Goal: Task Accomplishment & Management: Manage account settings

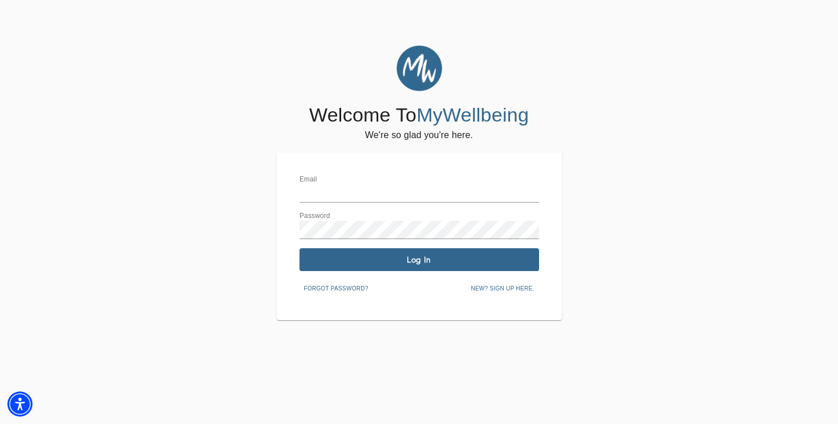
type input "[EMAIL_ADDRESS][DOMAIN_NAME]"
click at [391, 265] on span "Log In" at bounding box center [419, 259] width 230 height 11
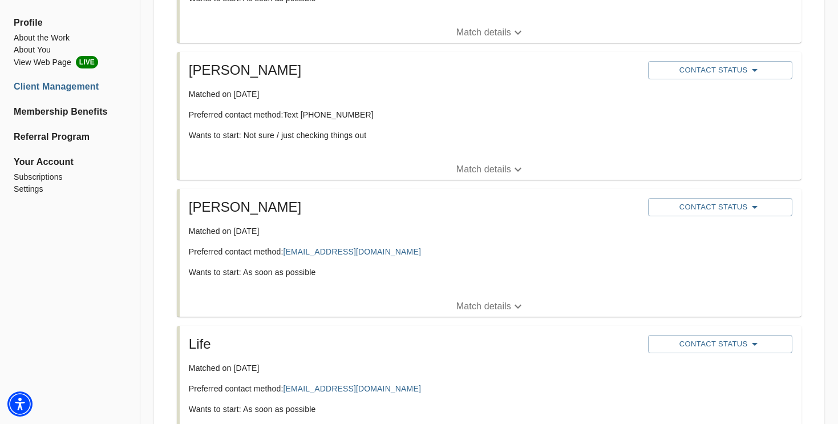
scroll to position [335, 0]
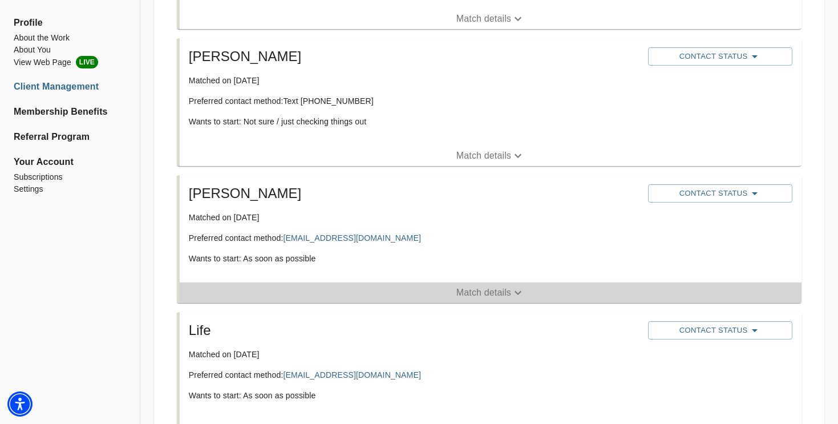
click at [478, 294] on p "Match details" at bounding box center [483, 293] width 55 height 14
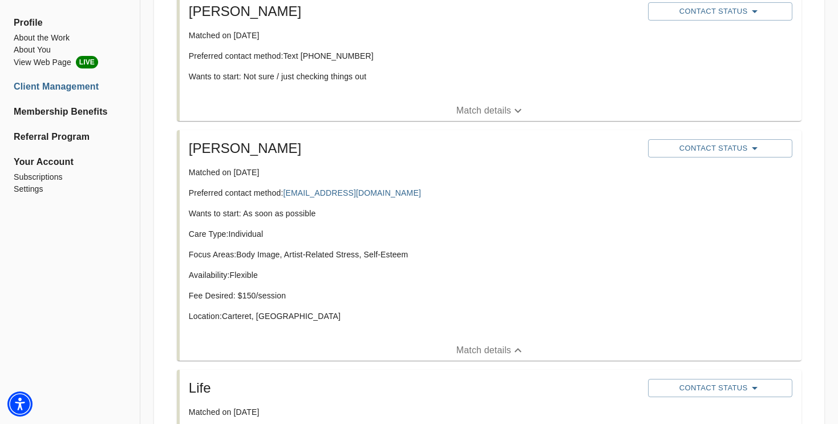
scroll to position [384, 0]
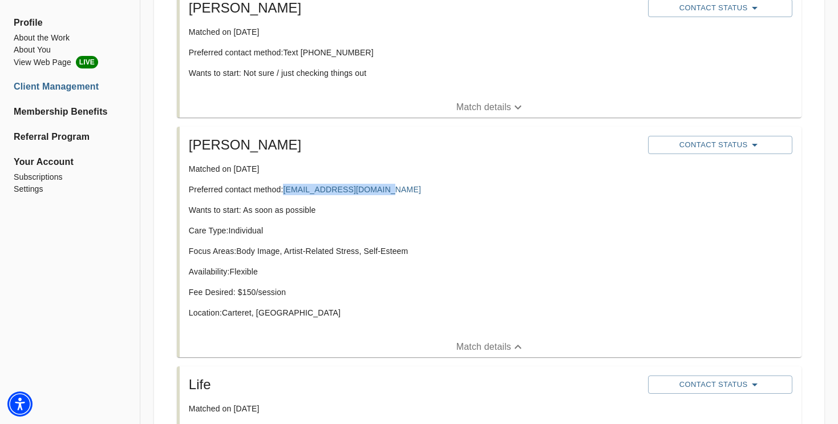
drag, startPoint x: 382, startPoint y: 190, endPoint x: 283, endPoint y: 189, distance: 98.7
click at [283, 189] on p "Preferred contact method: [EMAIL_ADDRESS][DOMAIN_NAME]" at bounding box center [414, 189] width 450 height 11
click at [397, 191] on p "Preferred contact method: [EMAIL_ADDRESS][DOMAIN_NAME]" at bounding box center [414, 189] width 450 height 11
drag, startPoint x: 395, startPoint y: 188, endPoint x: 285, endPoint y: 189, distance: 110.1
click at [285, 189] on p "Preferred contact method: [EMAIL_ADDRESS][DOMAIN_NAME]" at bounding box center [414, 189] width 450 height 11
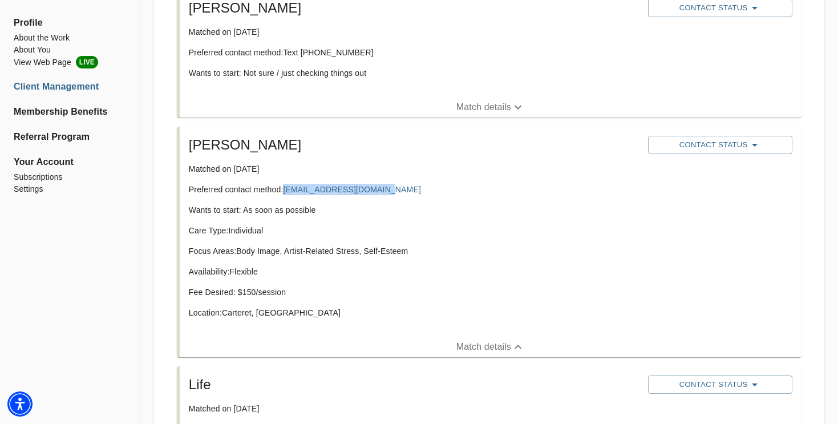
copy link "[EMAIL_ADDRESS][DOMAIN_NAME]"
click at [427, 266] on p "Availability: Flexible" at bounding box center [414, 271] width 450 height 11
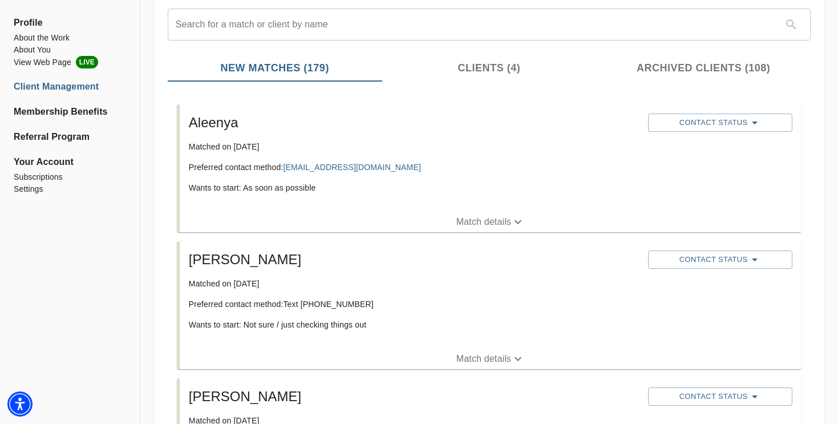
scroll to position [95, 0]
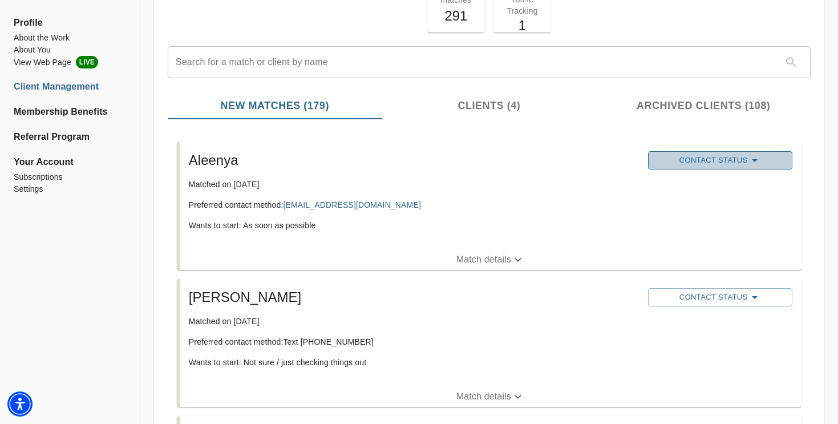
click at [687, 168] on button "Contact Status" at bounding box center [720, 160] width 144 height 18
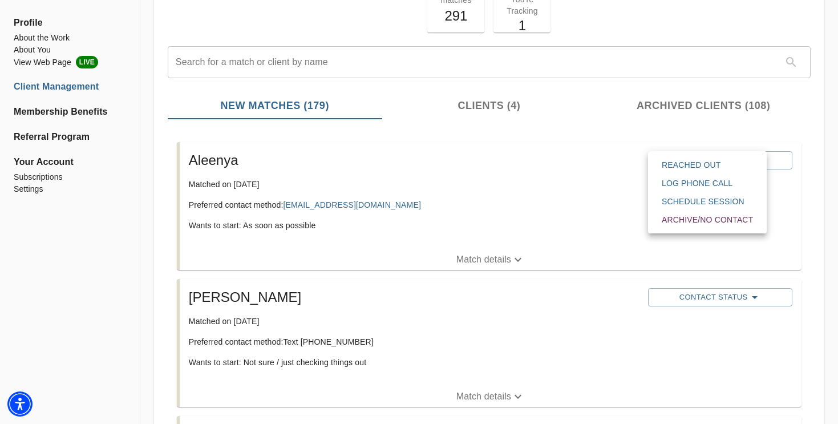
click at [687, 165] on span "Reached Out" at bounding box center [706, 164] width 91 height 11
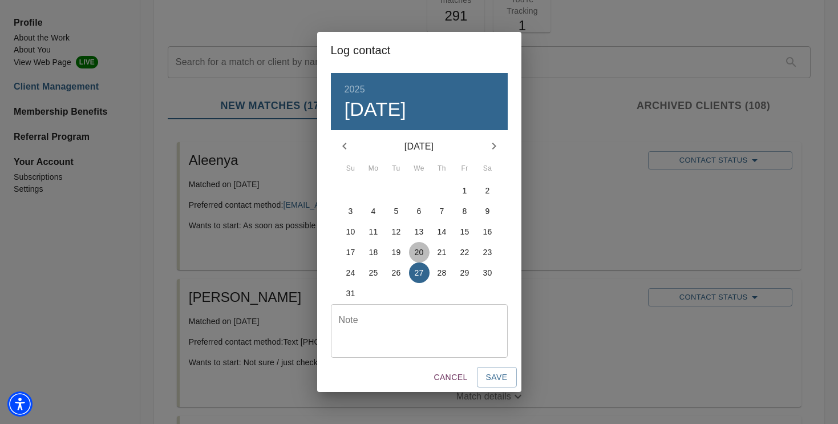
click at [416, 253] on p "20" at bounding box center [419, 251] width 9 height 11
click at [452, 382] on span "Cancel" at bounding box center [450, 377] width 34 height 14
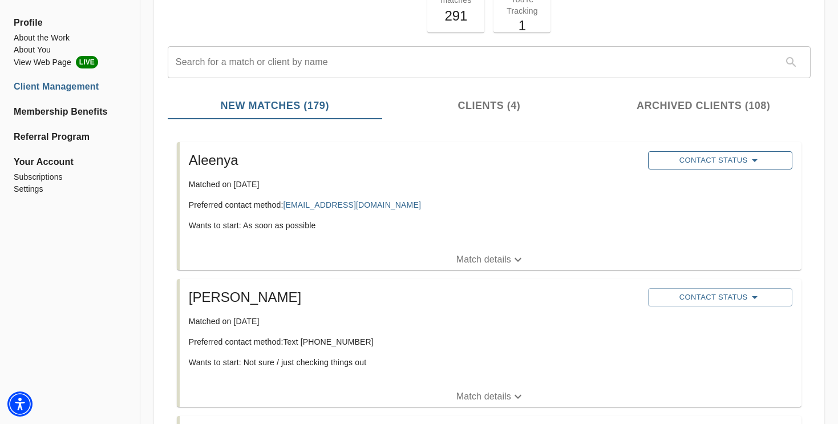
click at [687, 155] on span "Contact Status" at bounding box center [719, 160] width 133 height 14
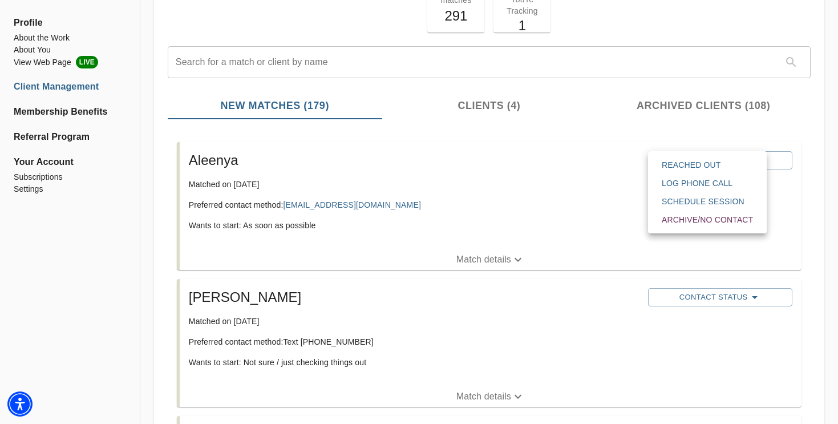
click at [689, 167] on span "Reached Out" at bounding box center [706, 164] width 91 height 11
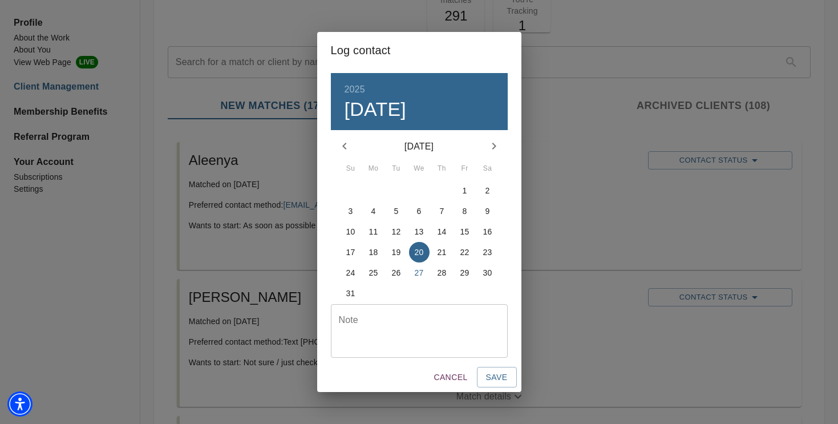
click at [484, 252] on p "23" at bounding box center [487, 251] width 9 height 11
click at [502, 377] on span "Save" at bounding box center [497, 377] width 22 height 14
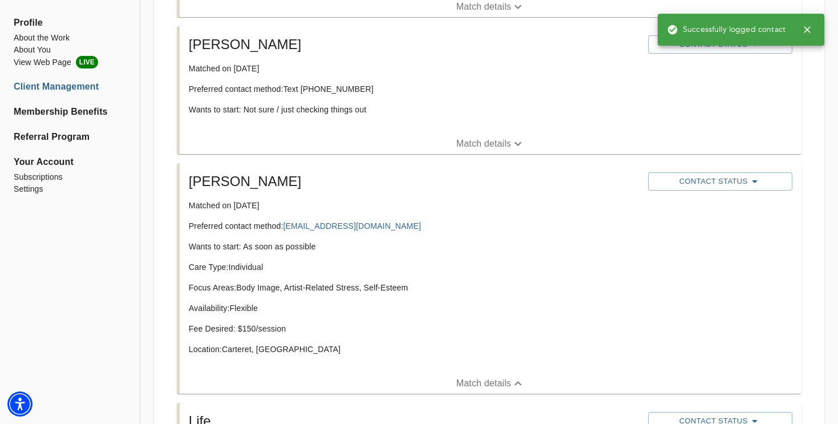
scroll to position [356, 0]
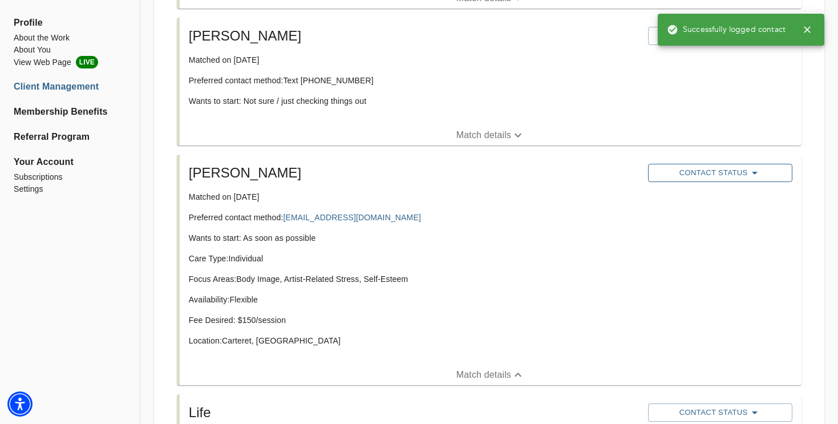
click at [692, 180] on span "Contact Status" at bounding box center [719, 173] width 133 height 14
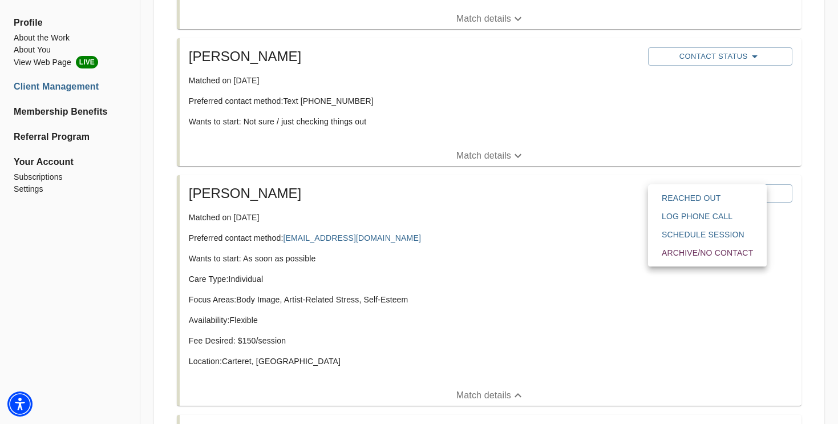
click at [692, 196] on span "Reached Out" at bounding box center [706, 197] width 91 height 11
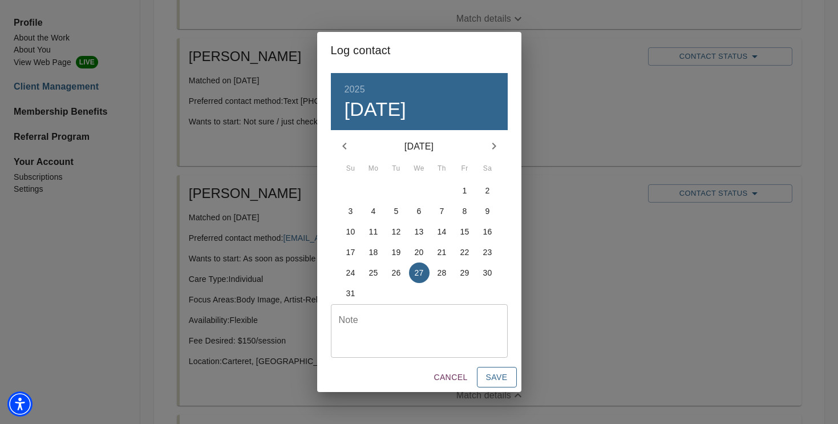
click at [492, 374] on span "Save" at bounding box center [497, 377] width 22 height 14
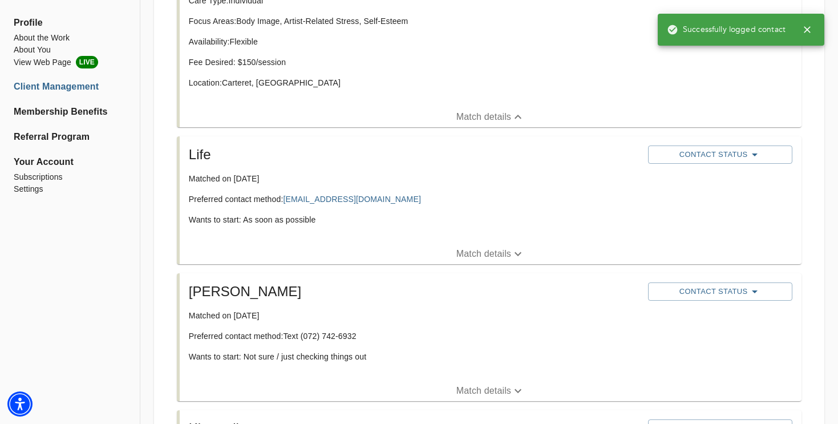
scroll to position [654, 0]
click at [672, 156] on span "Contact Status" at bounding box center [719, 155] width 133 height 14
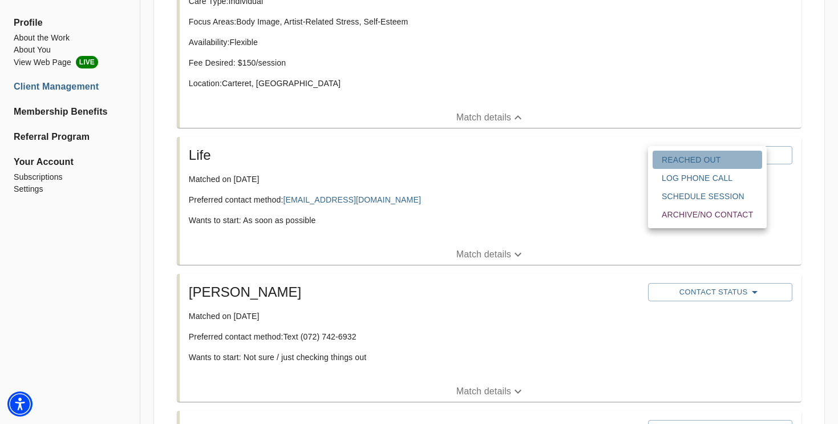
click at [680, 159] on span "Reached Out" at bounding box center [706, 159] width 91 height 11
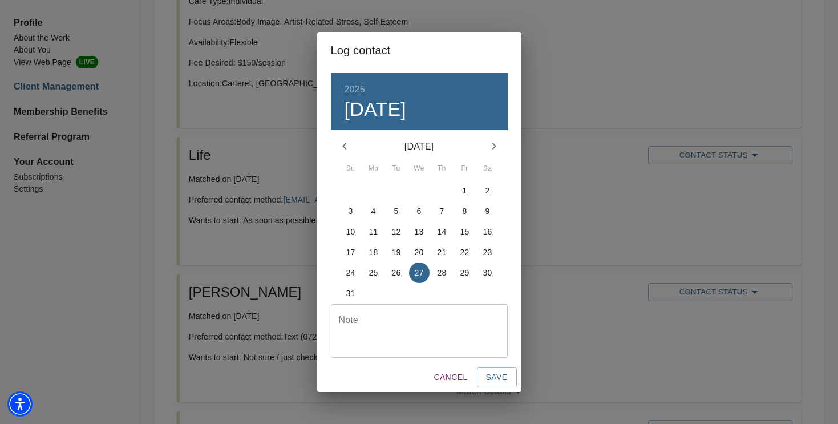
click at [414, 313] on div "Note" at bounding box center [419, 331] width 177 height 54
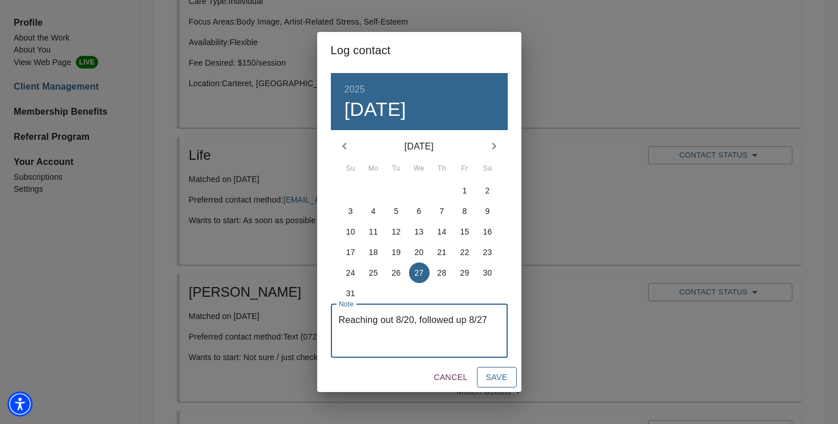
type textarea "Reaching out 8/20, followed up 8/27"
click at [501, 377] on span "Save" at bounding box center [497, 377] width 22 height 14
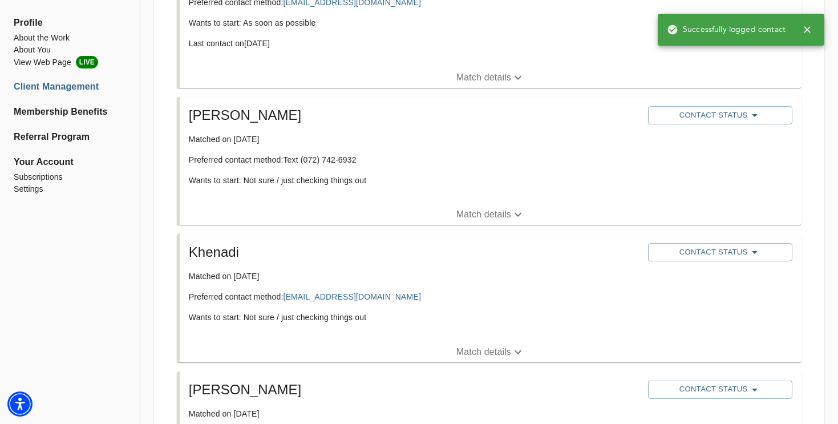
scroll to position [852, 0]
click at [673, 253] on span "Contact Status" at bounding box center [719, 252] width 133 height 14
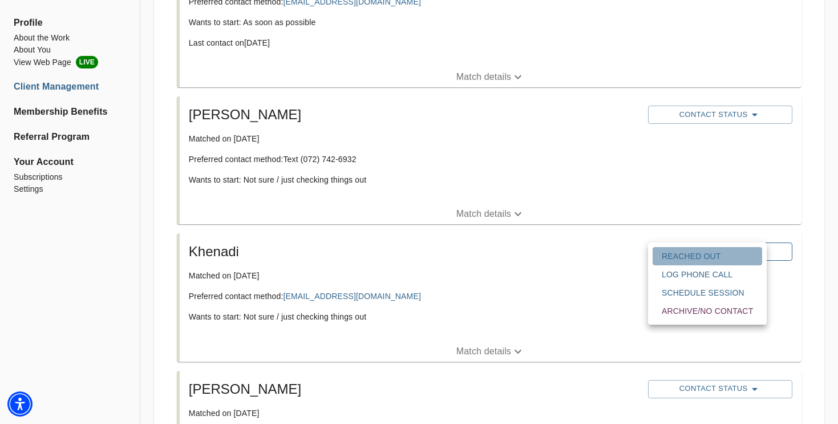
click at [673, 253] on span "Reached Out" at bounding box center [706, 255] width 91 height 11
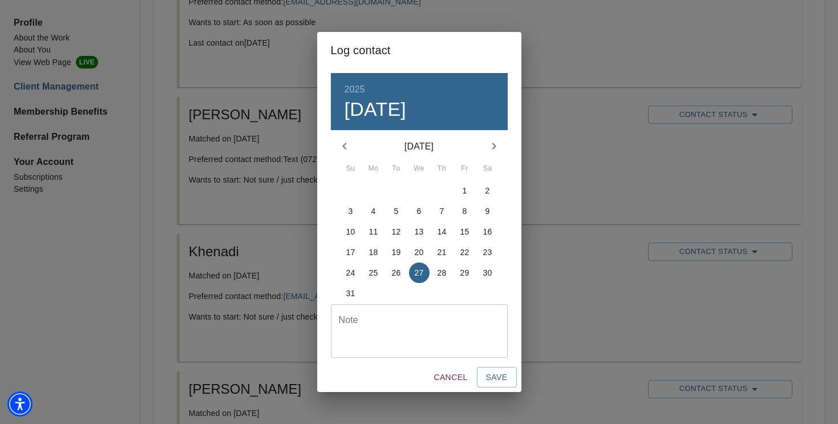
click at [343, 145] on icon "button" at bounding box center [344, 146] width 4 height 7
click at [419, 273] on p "30" at bounding box center [419, 272] width 9 height 11
click at [497, 380] on span "Save" at bounding box center [497, 377] width 22 height 14
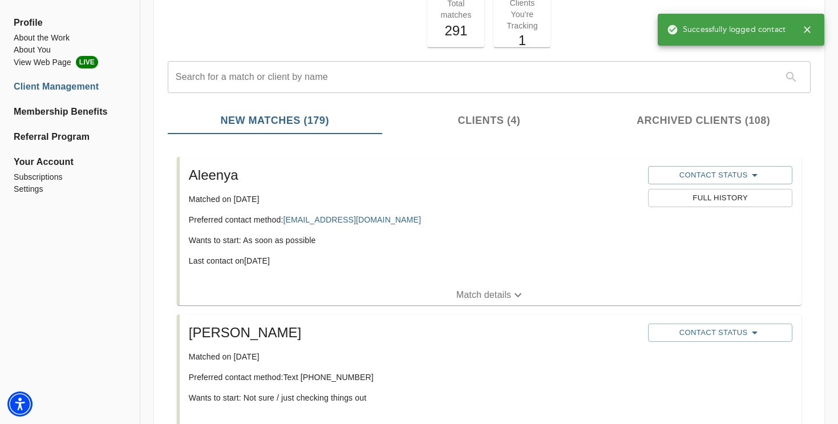
scroll to position [0, 0]
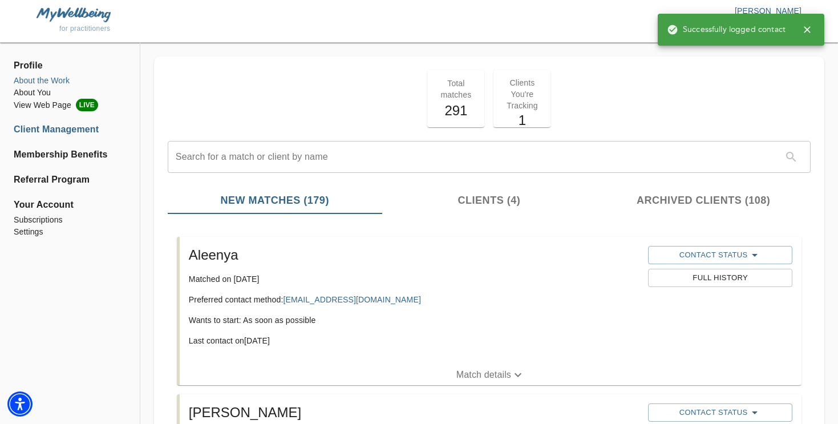
click at [58, 83] on li "About the Work" at bounding box center [70, 81] width 112 height 12
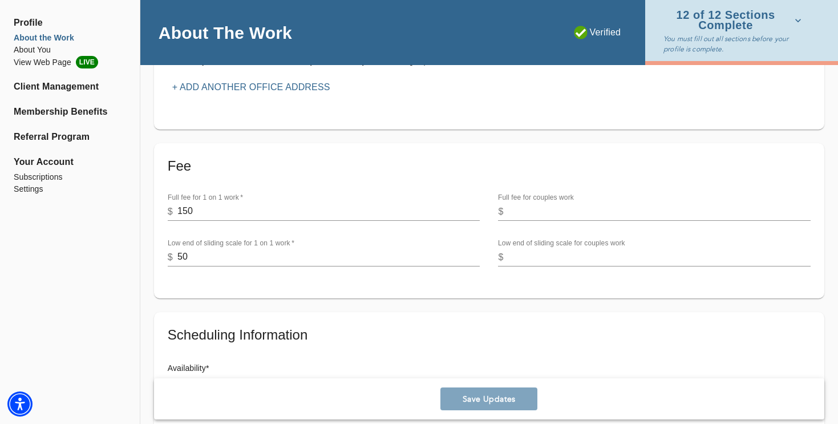
scroll to position [352, 0]
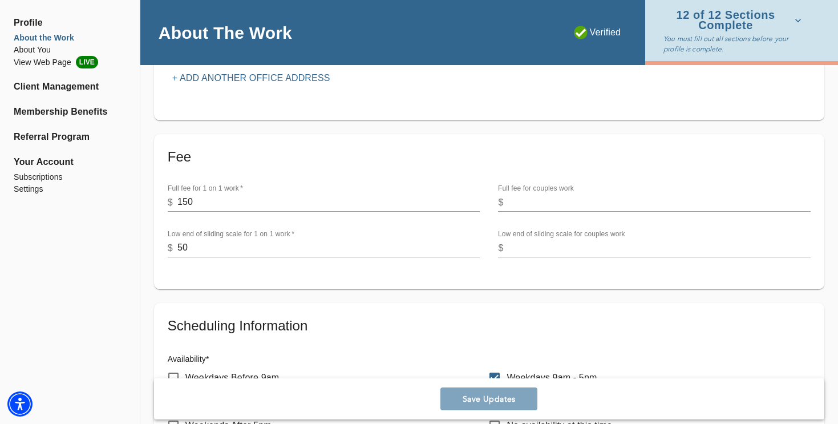
click at [314, 251] on input "50" at bounding box center [328, 248] width 303 height 18
type input "5"
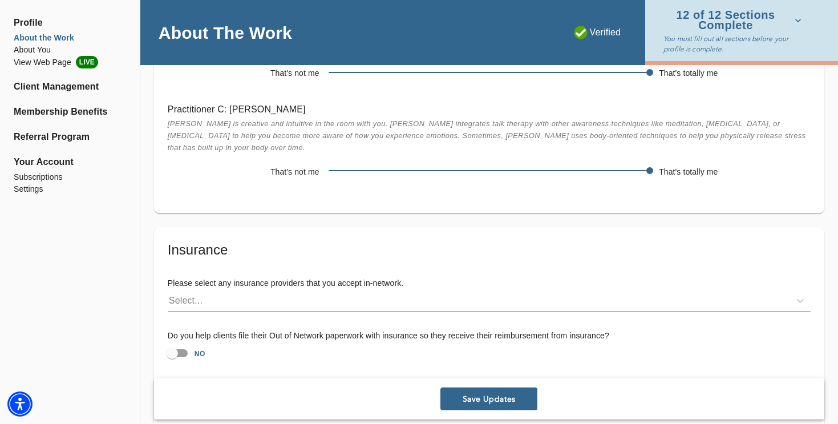
scroll to position [2491, 0]
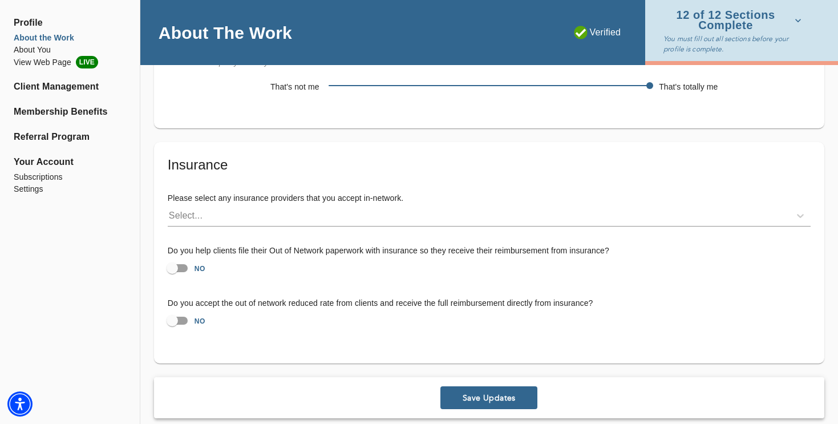
type input "40"
click at [495, 392] on span "Save Updates" at bounding box center [489, 397] width 88 height 11
